Goal: Information Seeking & Learning: Learn about a topic

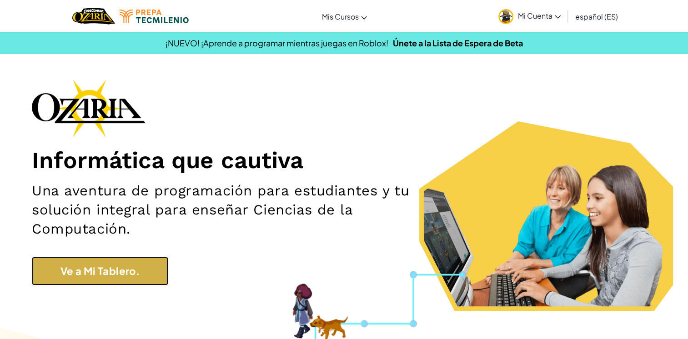
click at [119, 274] on link "Ve a Mi Tablero." at bounding box center [100, 271] width 136 height 29
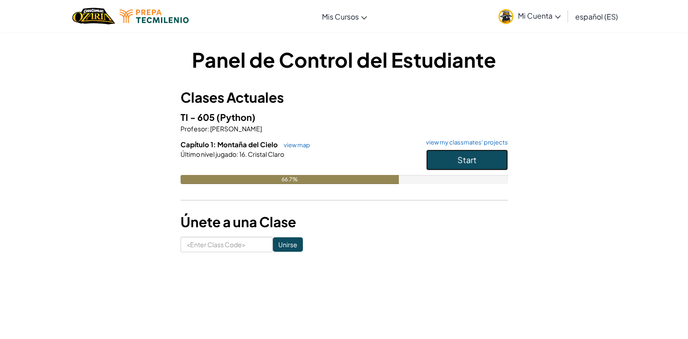
click at [444, 163] on button "Start" at bounding box center [467, 160] width 82 height 21
